Goal: Participate in discussion: Engage in conversation with other users on a specific topic

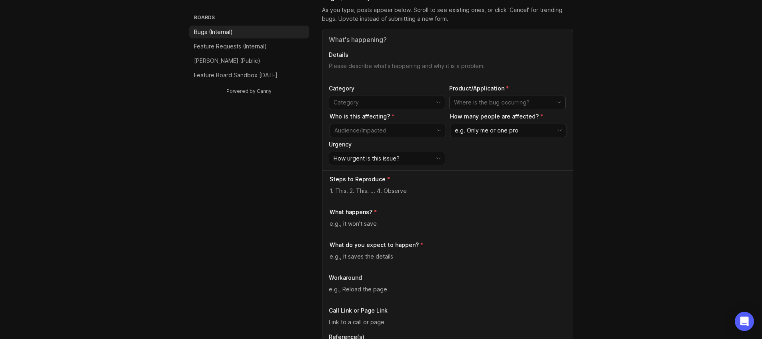
scroll to position [143, 0]
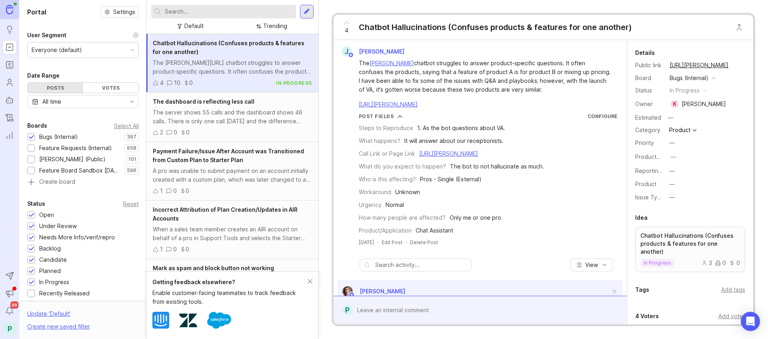
click at [156, 82] on icon at bounding box center [156, 83] width 6 height 6
click at [232, 65] on div "The [PERSON_NAME][URL] chatbot struggles to answer product-specific questions. …" at bounding box center [232, 67] width 159 height 18
click at [726, 317] on div "Add voter" at bounding box center [731, 316] width 27 height 9
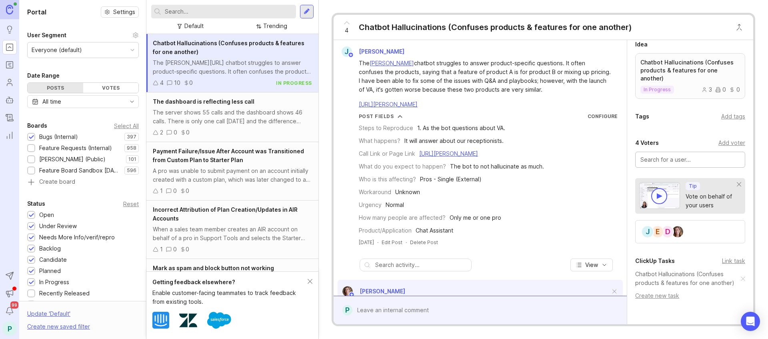
scroll to position [175, 0]
click at [671, 159] on input "text" at bounding box center [690, 158] width 100 height 9
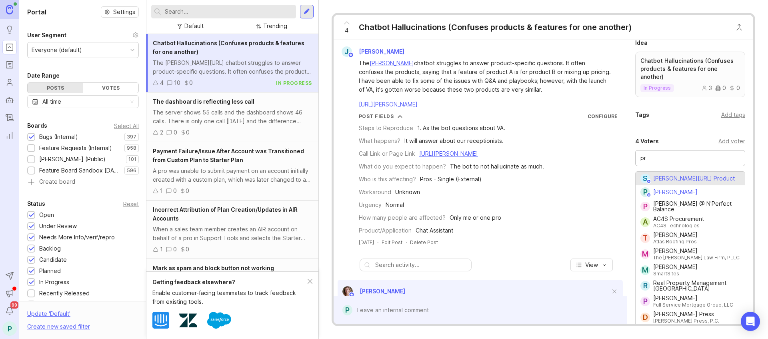
type input "[PERSON_NAME]"
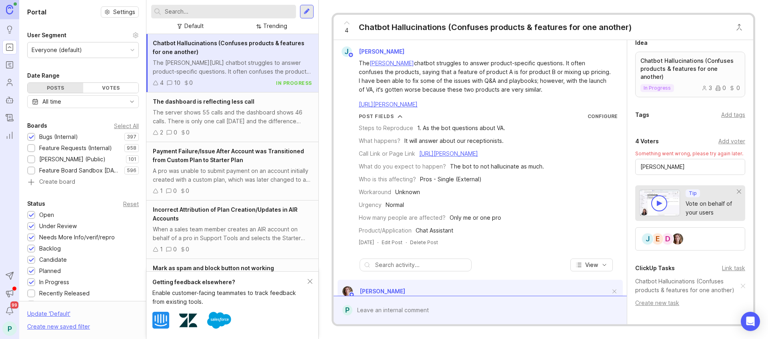
drag, startPoint x: 637, startPoint y: 167, endPoint x: 608, endPoint y: 167, distance: 29.6
click at [613, 167] on div "J [PERSON_NAME] The [PERSON_NAME][URL] chatbot struggles to answer product-spec…" at bounding box center [544, 182] width 420 height 284
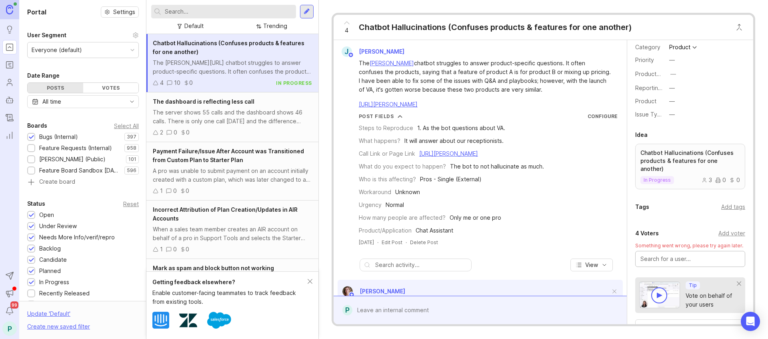
scroll to position [0, 0]
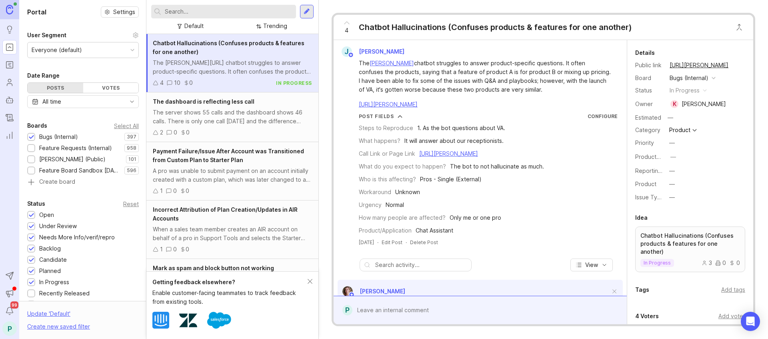
click at [239, 82] on div "4 10 0 in progress" at bounding box center [232, 82] width 159 height 9
click at [213, 58] on div "The [PERSON_NAME][URL] chatbot struggles to answer product-specific questions. …" at bounding box center [232, 67] width 159 height 18
click at [346, 26] on span "4" at bounding box center [347, 30] width 4 height 9
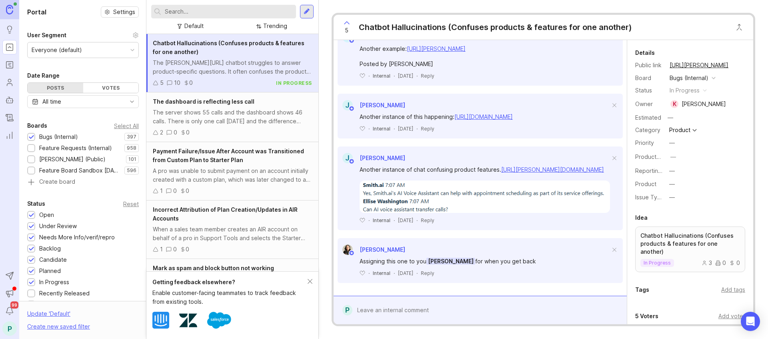
scroll to position [1085, 0]
